Goal: Task Accomplishment & Management: Use online tool/utility

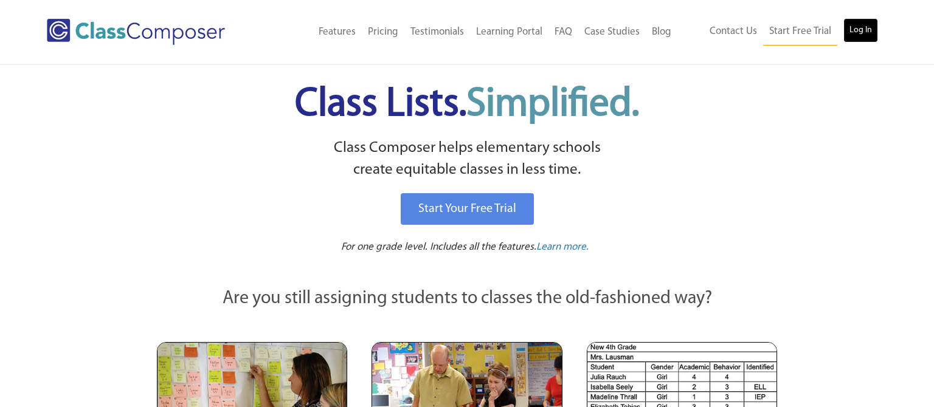
click at [857, 38] on link "Log In" at bounding box center [860, 30] width 35 height 24
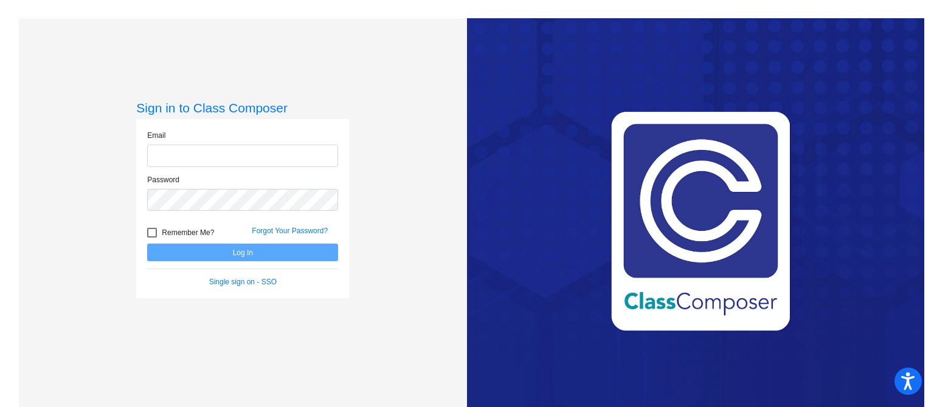
type input "nbennett@aspenk12.net"
click at [252, 254] on button "Log In" at bounding box center [242, 253] width 191 height 18
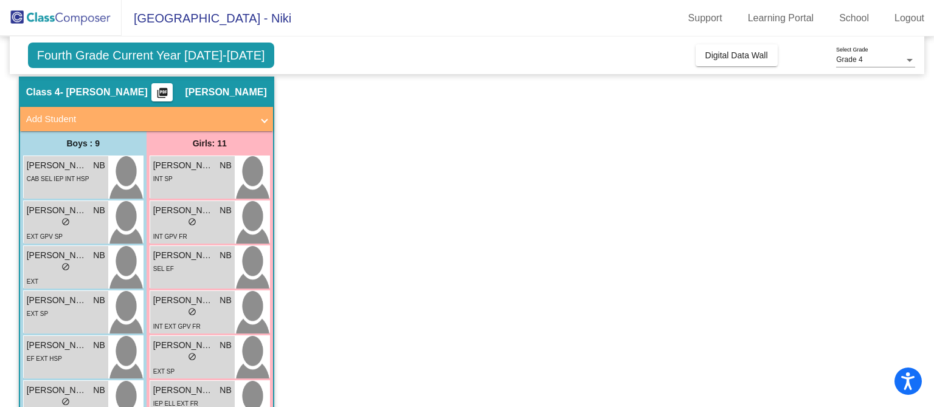
scroll to position [29, 0]
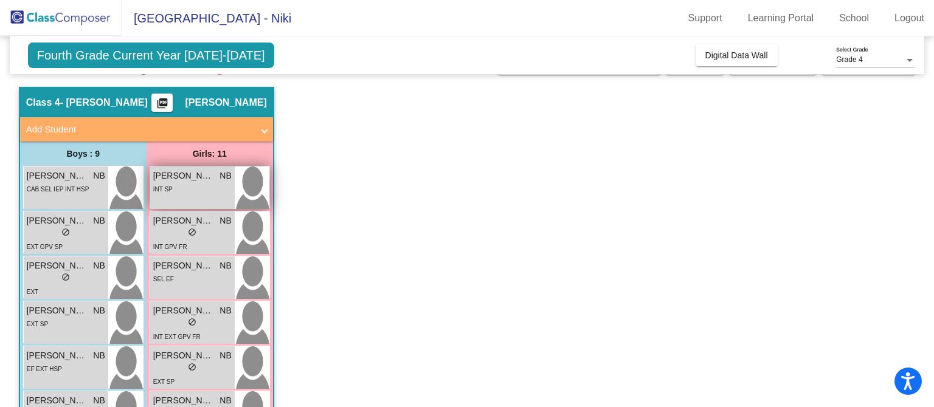
click at [188, 182] on div "INT SP" at bounding box center [192, 188] width 78 height 13
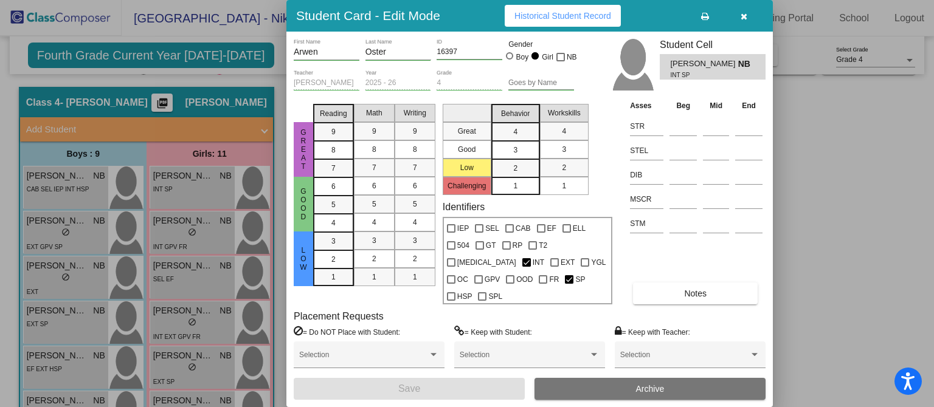
click at [741, 21] on icon "button" at bounding box center [744, 16] width 7 height 9
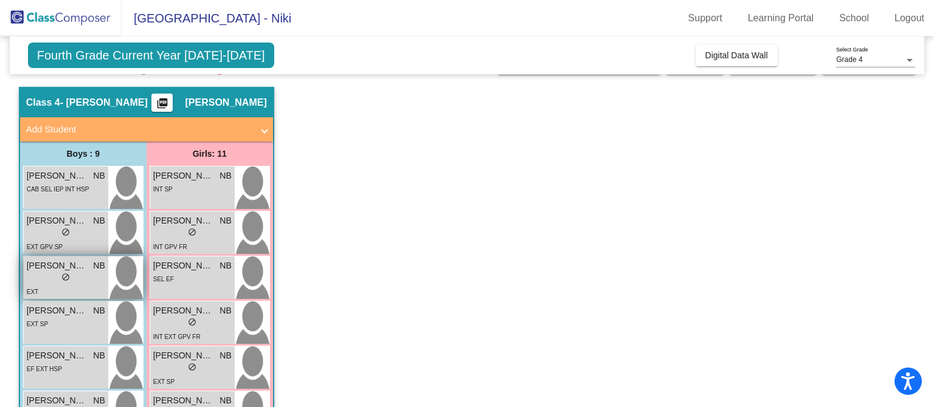
click at [94, 278] on div "lock do_not_disturb_alt" at bounding box center [66, 278] width 78 height 13
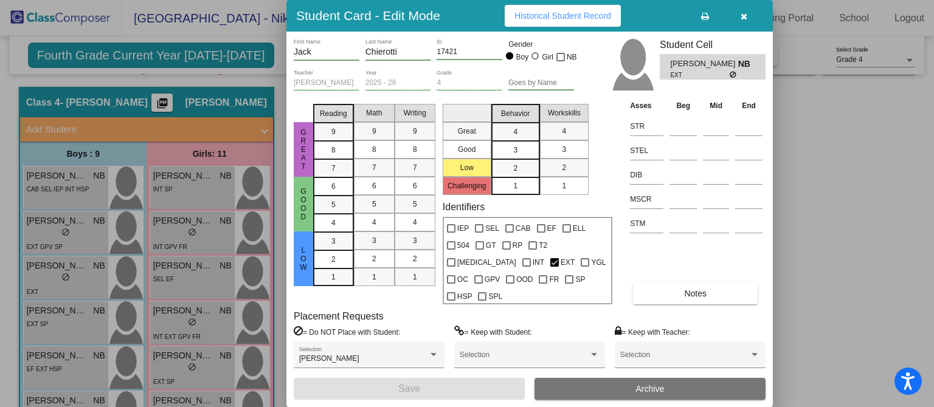
click at [741, 21] on icon "button" at bounding box center [744, 16] width 7 height 9
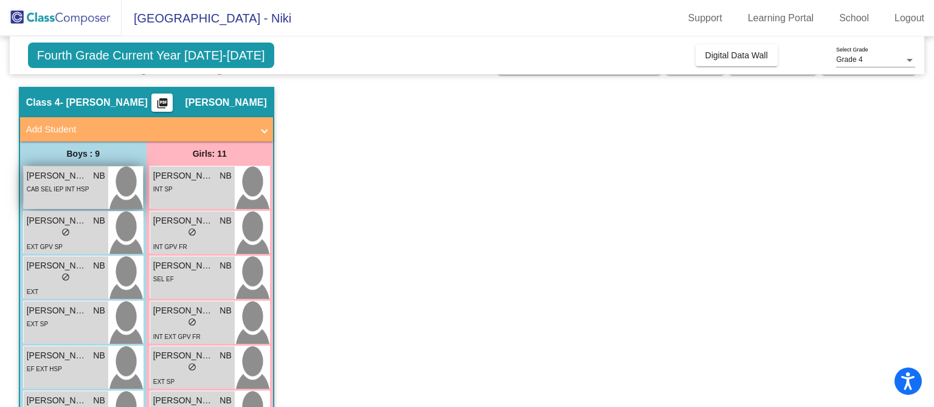
click at [60, 189] on span "CAB SEL IEP INT HSP" at bounding box center [58, 189] width 63 height 7
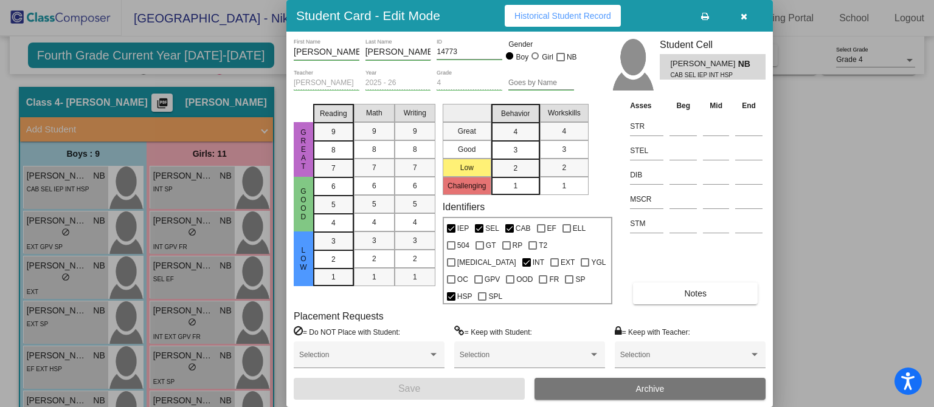
click at [743, 21] on icon "button" at bounding box center [744, 16] width 7 height 9
